Goal: Find specific page/section: Find specific page/section

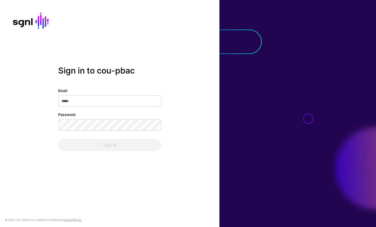
type input "**********"
click at [117, 140] on div "Sign In" at bounding box center [109, 145] width 103 height 12
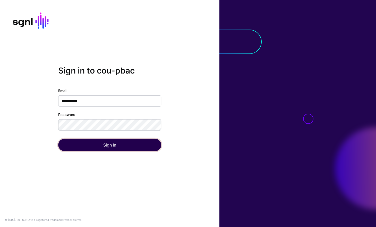
click at [117, 140] on button "Sign In" at bounding box center [109, 145] width 103 height 12
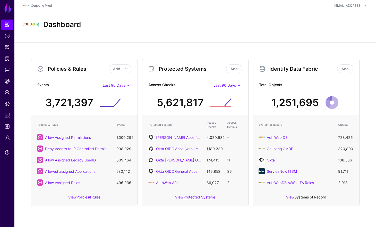
click at [306, 197] on link "Systems of Record" at bounding box center [310, 197] width 32 height 4
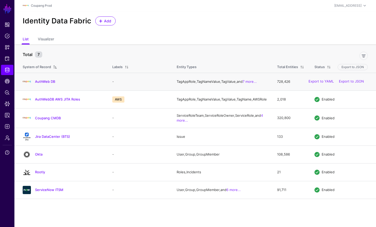
click at [53, 80] on div "AuthWeb DB" at bounding box center [62, 82] width 83 height 8
click at [48, 82] on link "AuthWeb DB" at bounding box center [45, 82] width 20 height 4
click at [42, 83] on link "AuthWeb DB" at bounding box center [45, 82] width 20 height 4
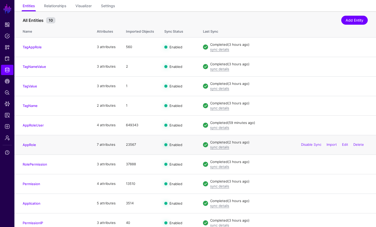
scroll to position [46, 0]
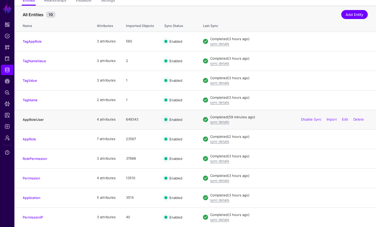
click at [31, 119] on link "AppRoleUser" at bounding box center [33, 120] width 21 height 4
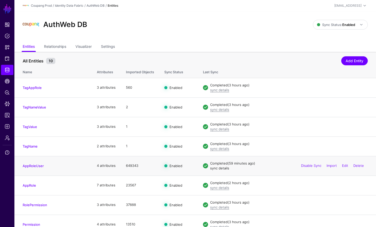
click at [222, 169] on link "sync details" at bounding box center [219, 168] width 19 height 4
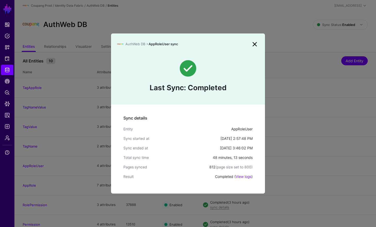
click at [256, 47] on link at bounding box center [255, 44] width 8 height 8
